Goal: Navigation & Orientation: Go to known website

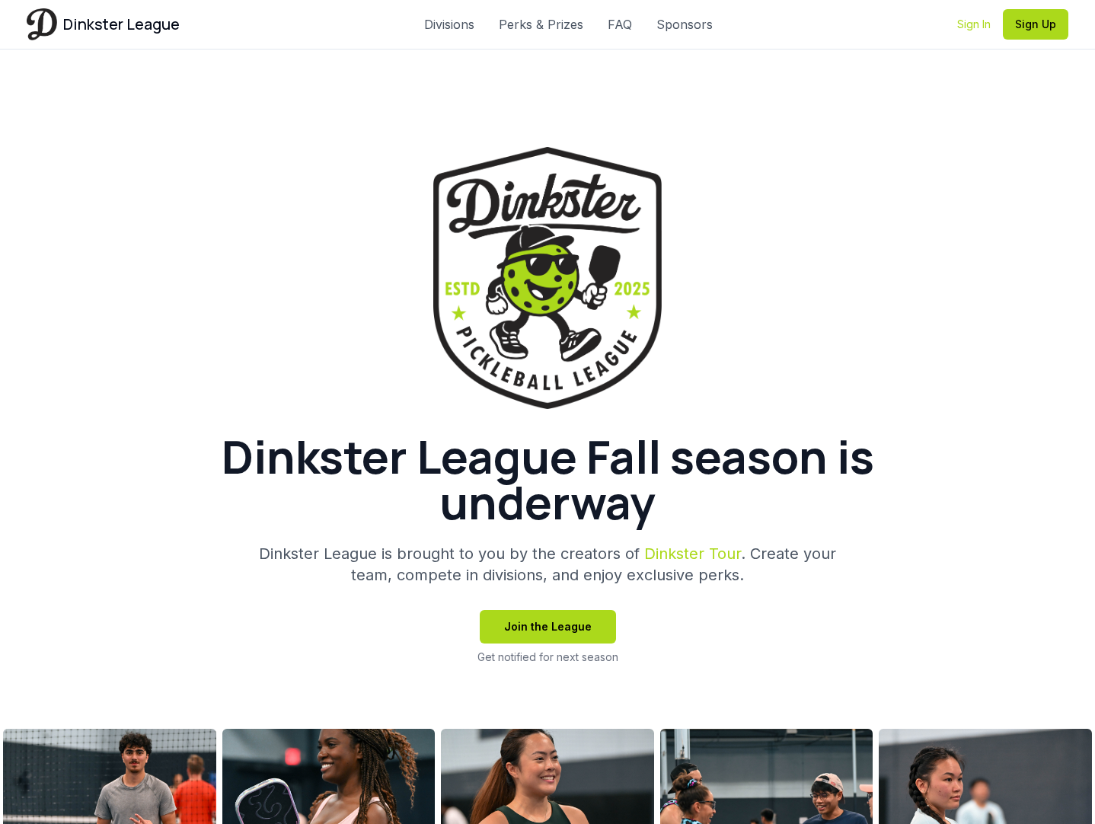
click at [968, 23] on link "Sign In" at bounding box center [974, 24] width 34 height 15
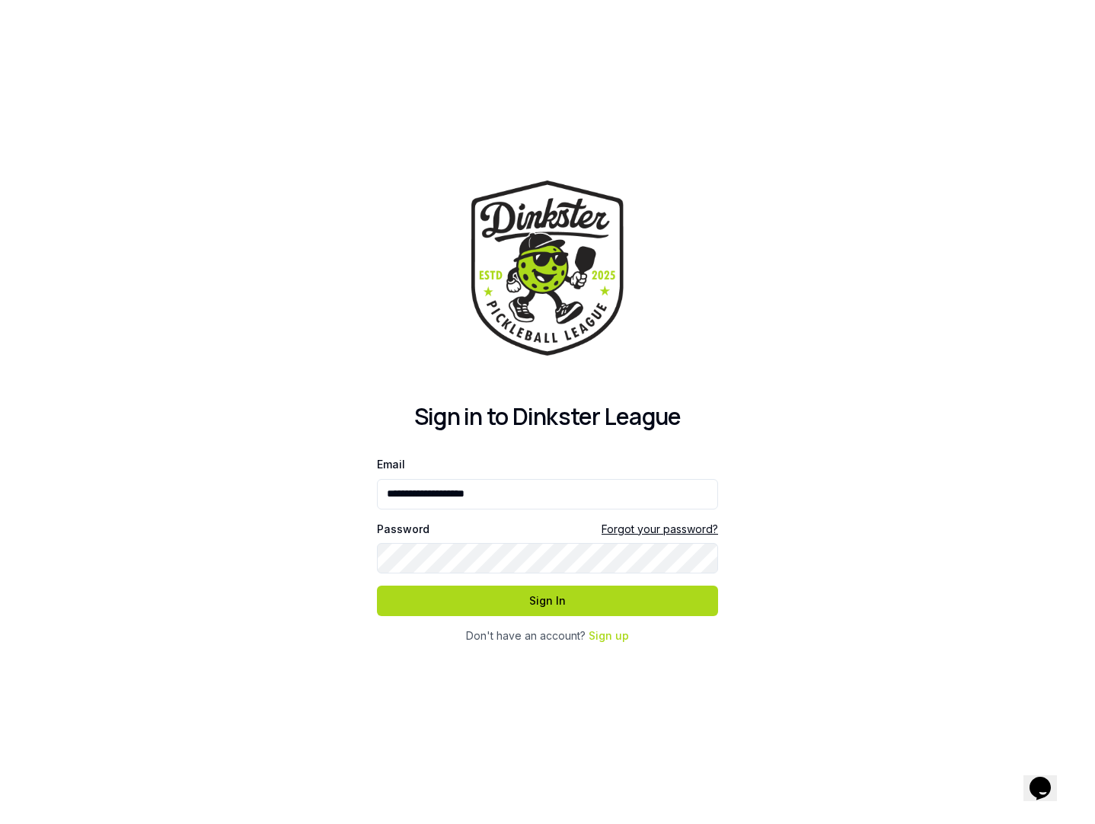
click at [377, 516] on div at bounding box center [377, 516] width 0 height 0
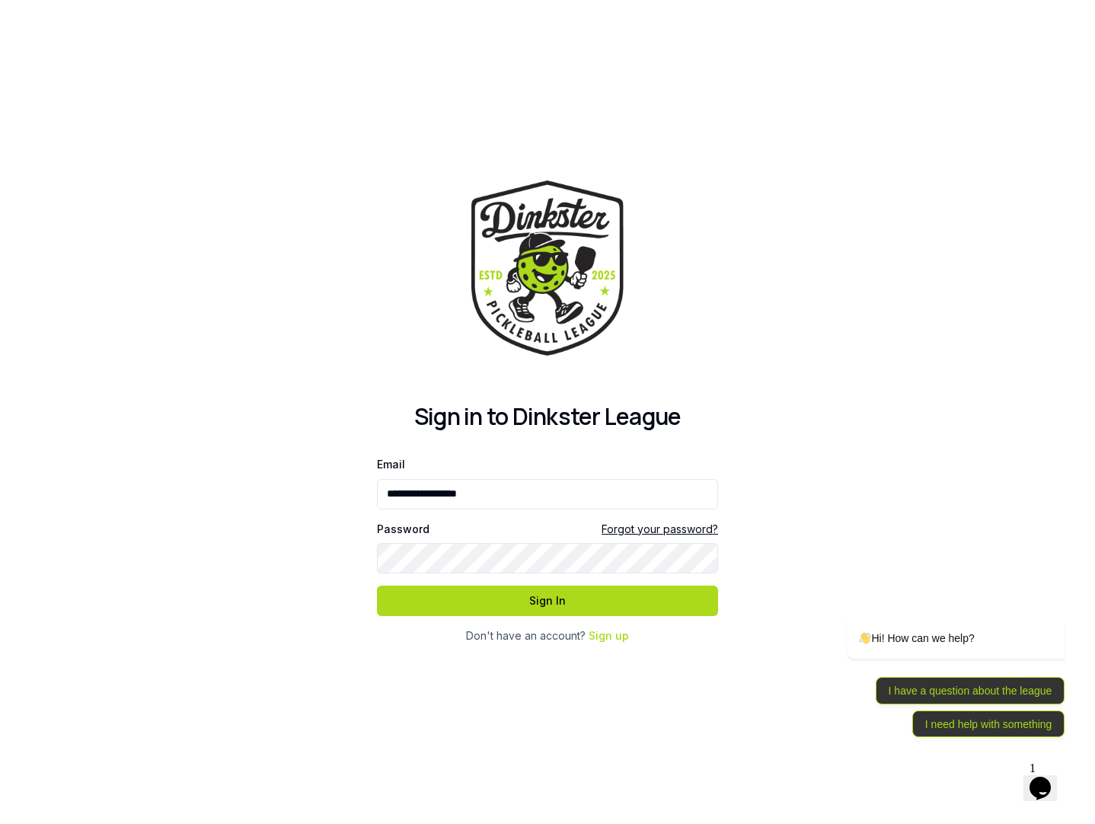
click at [377, 516] on div at bounding box center [377, 516] width 0 height 0
type input "**********"
click at [596, 602] on button "Sign In" at bounding box center [547, 601] width 341 height 30
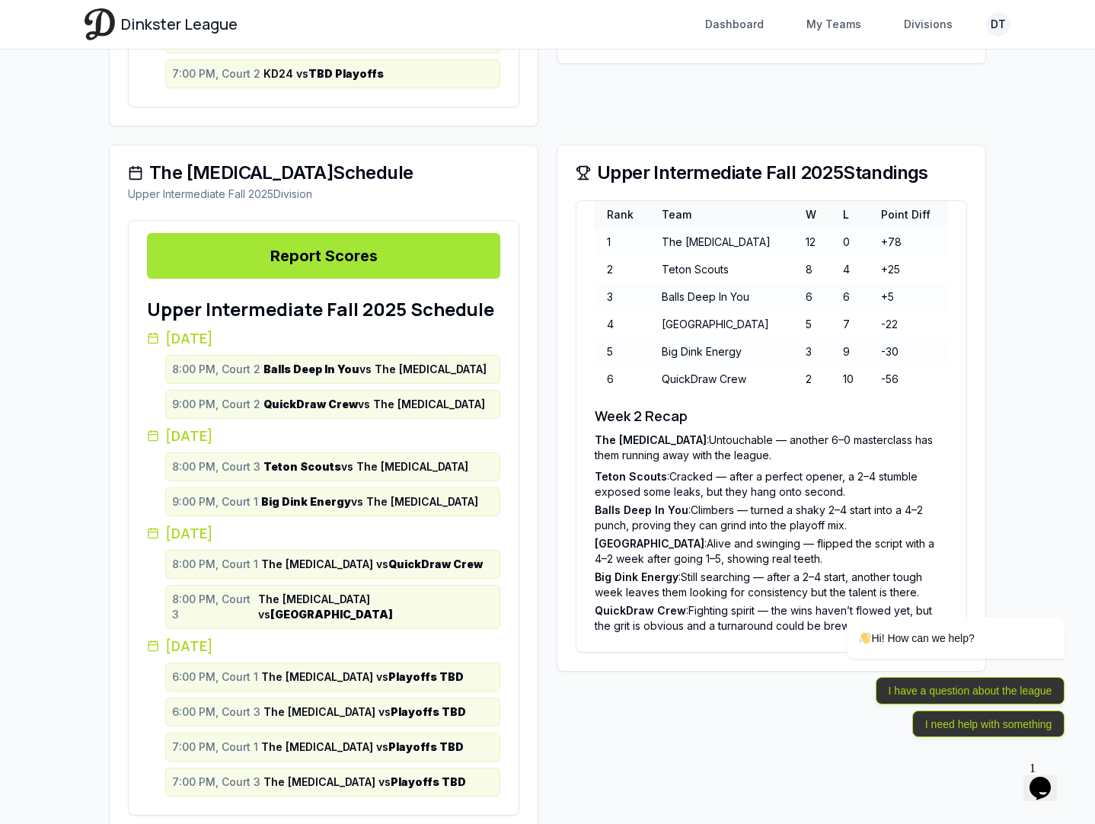
scroll to position [1656, 0]
